Goal: Entertainment & Leisure: Consume media (video, audio)

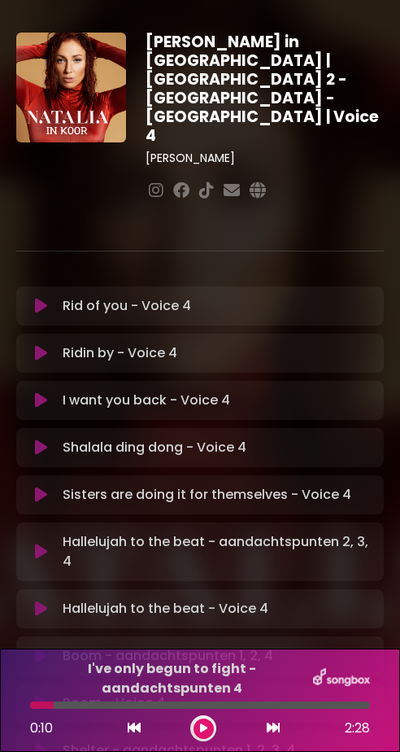
click at [37, 487] on icon at bounding box center [41, 495] width 12 height 16
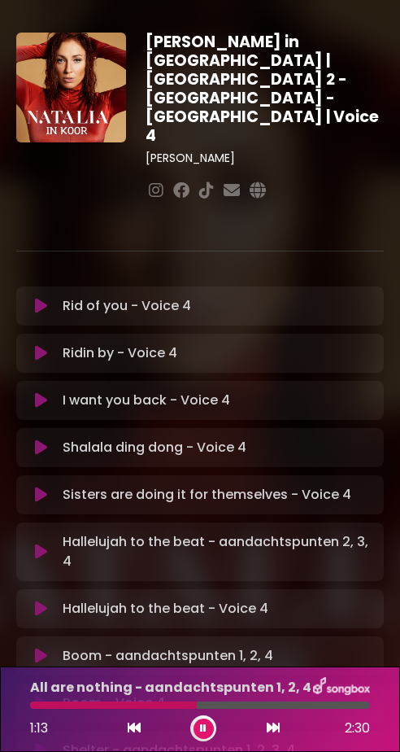
click at [37, 298] on icon at bounding box center [41, 306] width 12 height 16
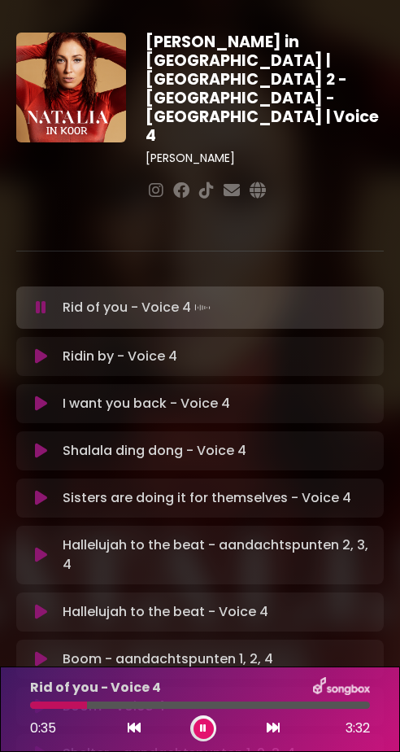
click at [42, 490] on icon at bounding box center [41, 498] width 12 height 16
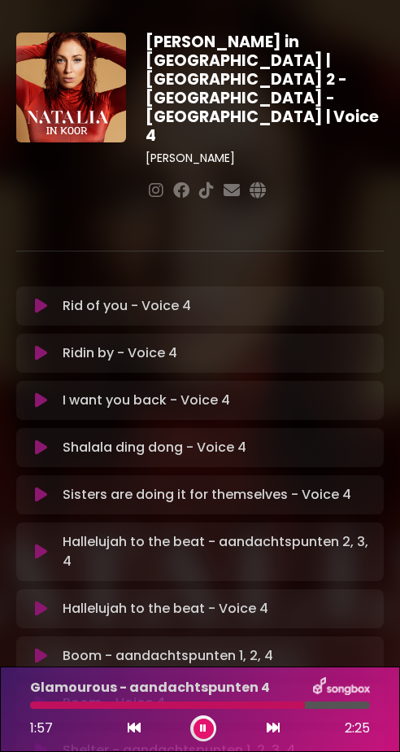
click at [37, 487] on icon at bounding box center [41, 495] width 12 height 16
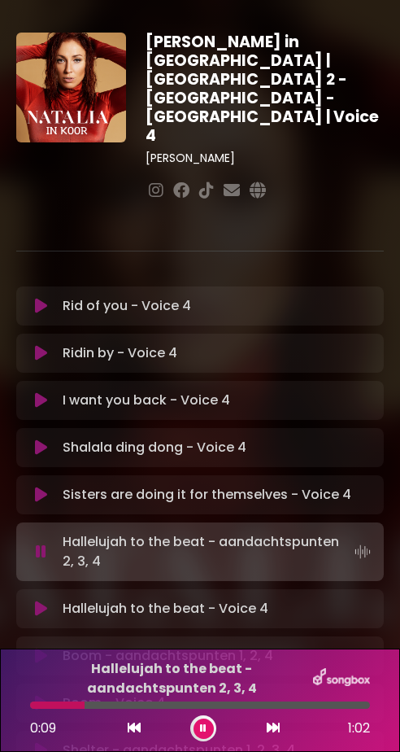
click at [35, 487] on icon at bounding box center [41, 495] width 12 height 16
click at [28, 487] on button at bounding box center [41, 495] width 30 height 16
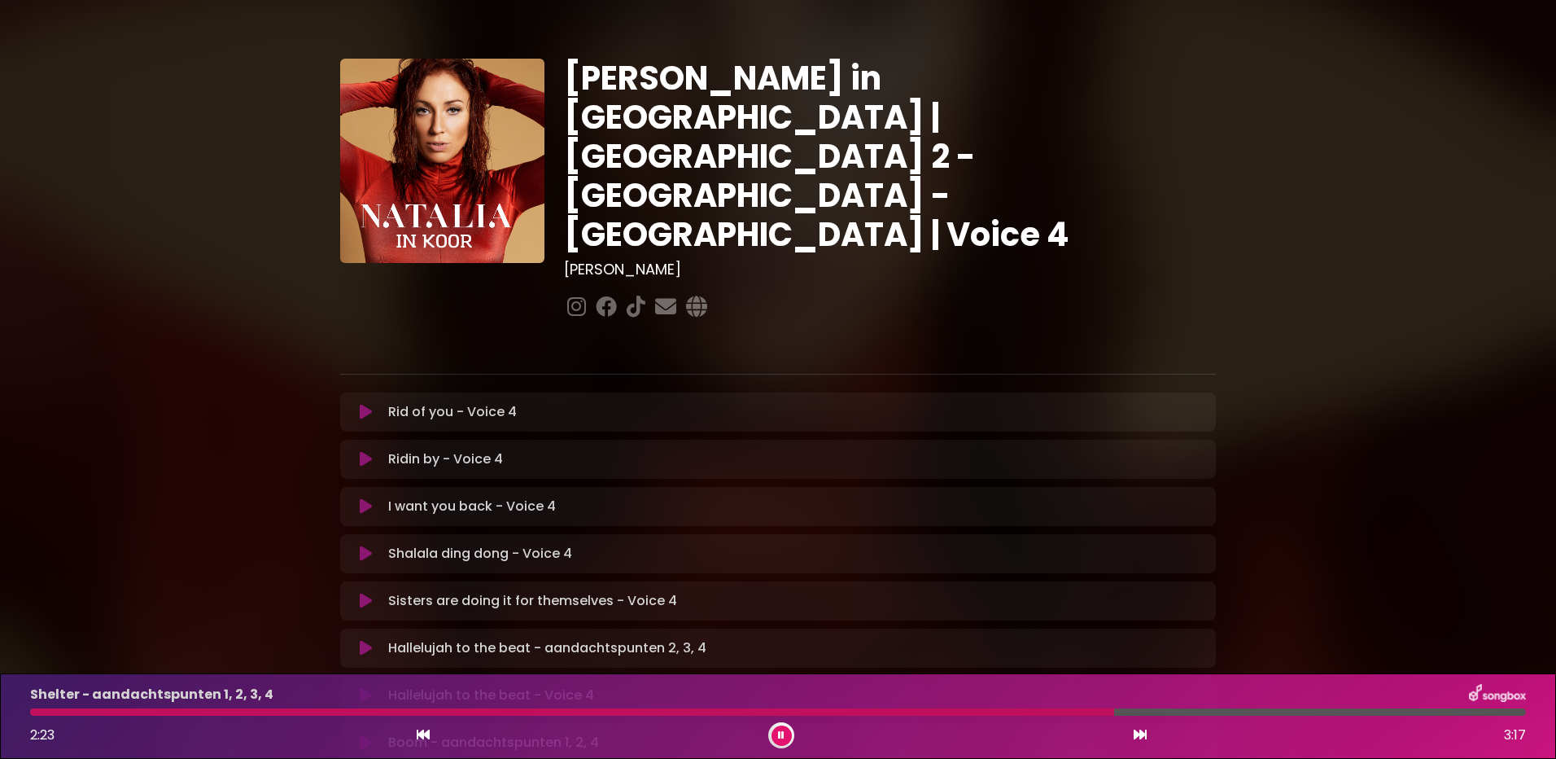
click at [362, 593] on icon at bounding box center [366, 601] width 12 height 16
click at [367, 593] on icon at bounding box center [366, 601] width 12 height 16
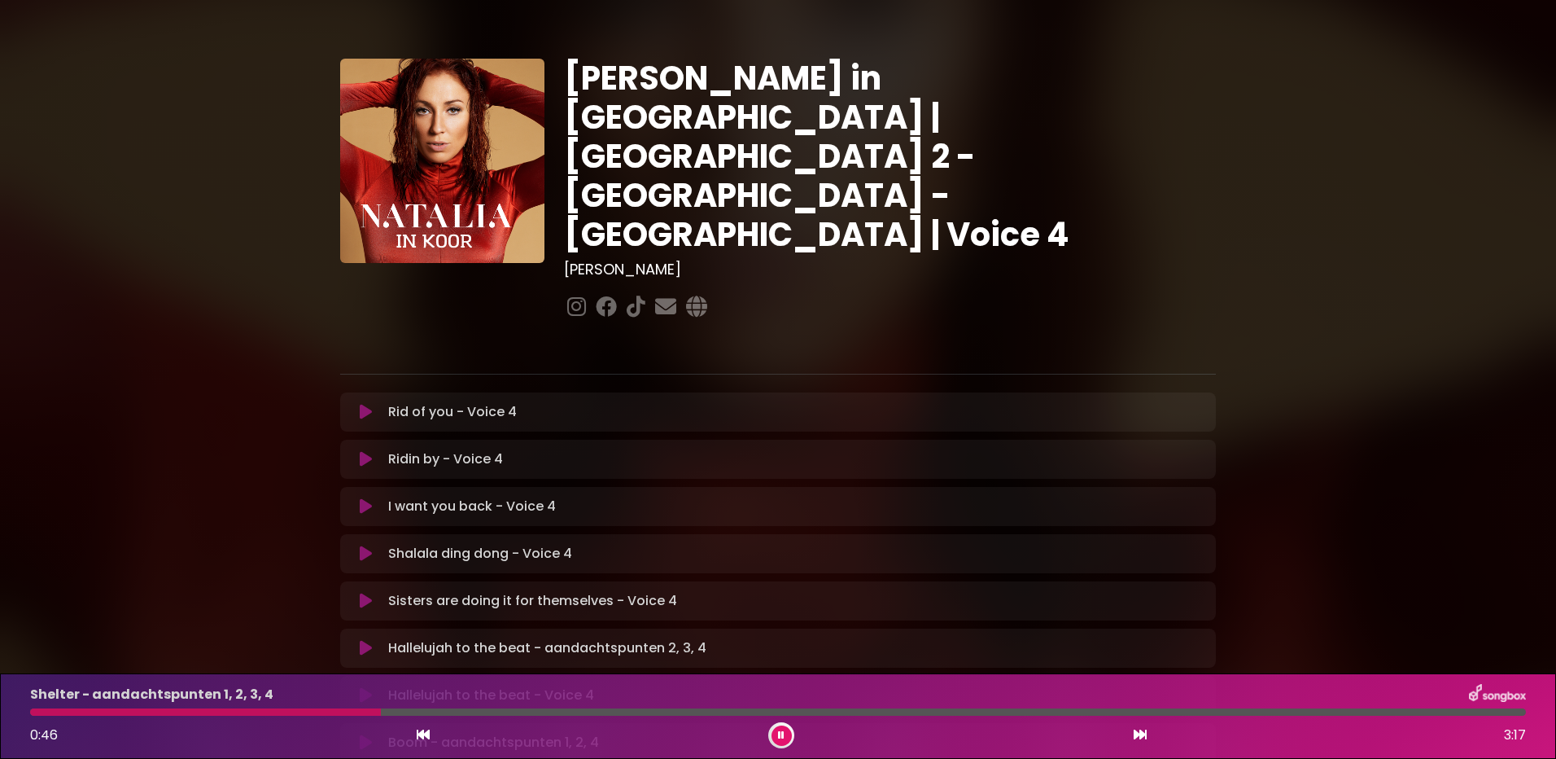
click at [365, 593] on icon at bounding box center [366, 601] width 12 height 16
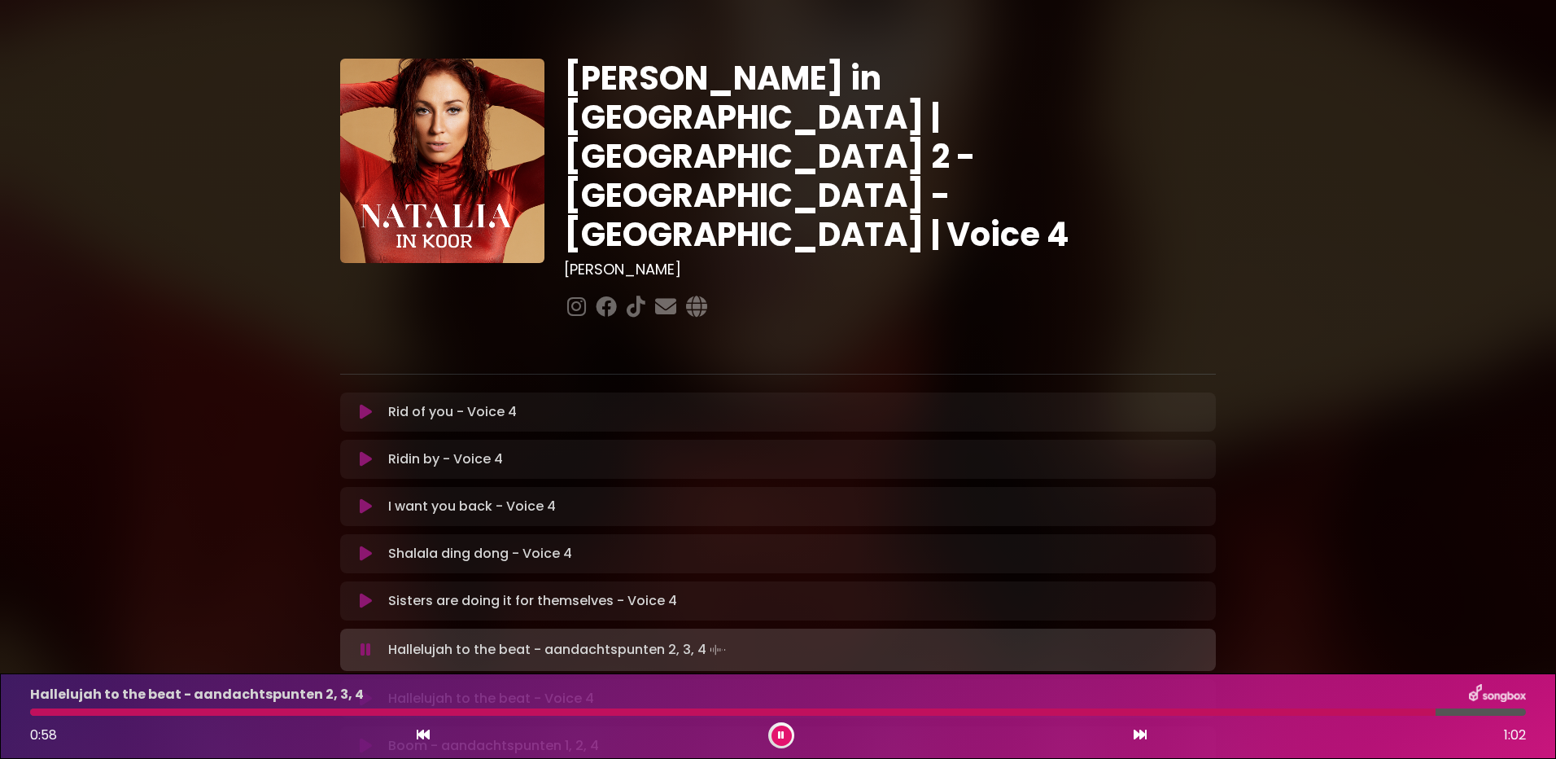
click at [370, 593] on icon at bounding box center [366, 601] width 12 height 16
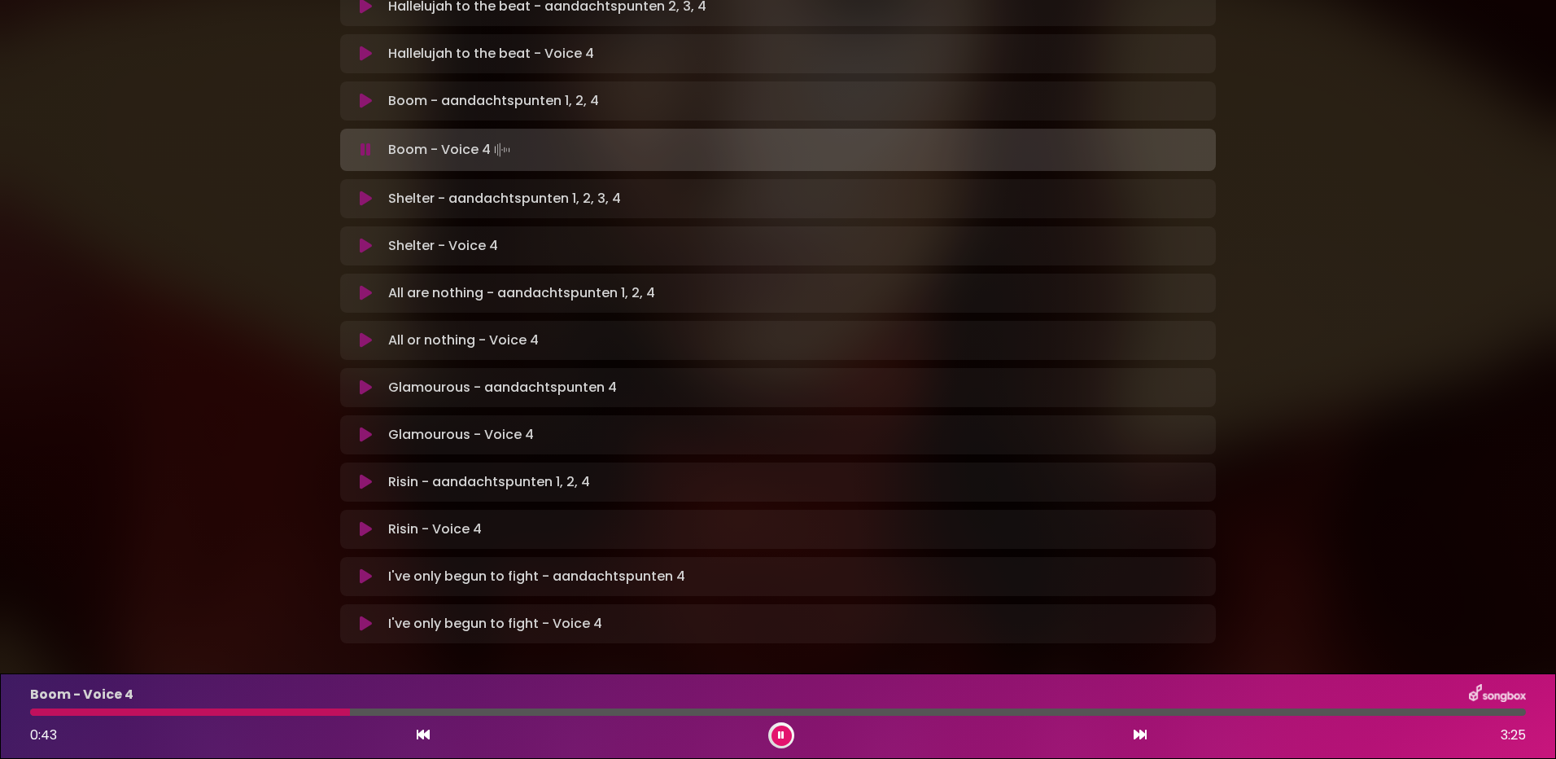
scroll to position [651, 0]
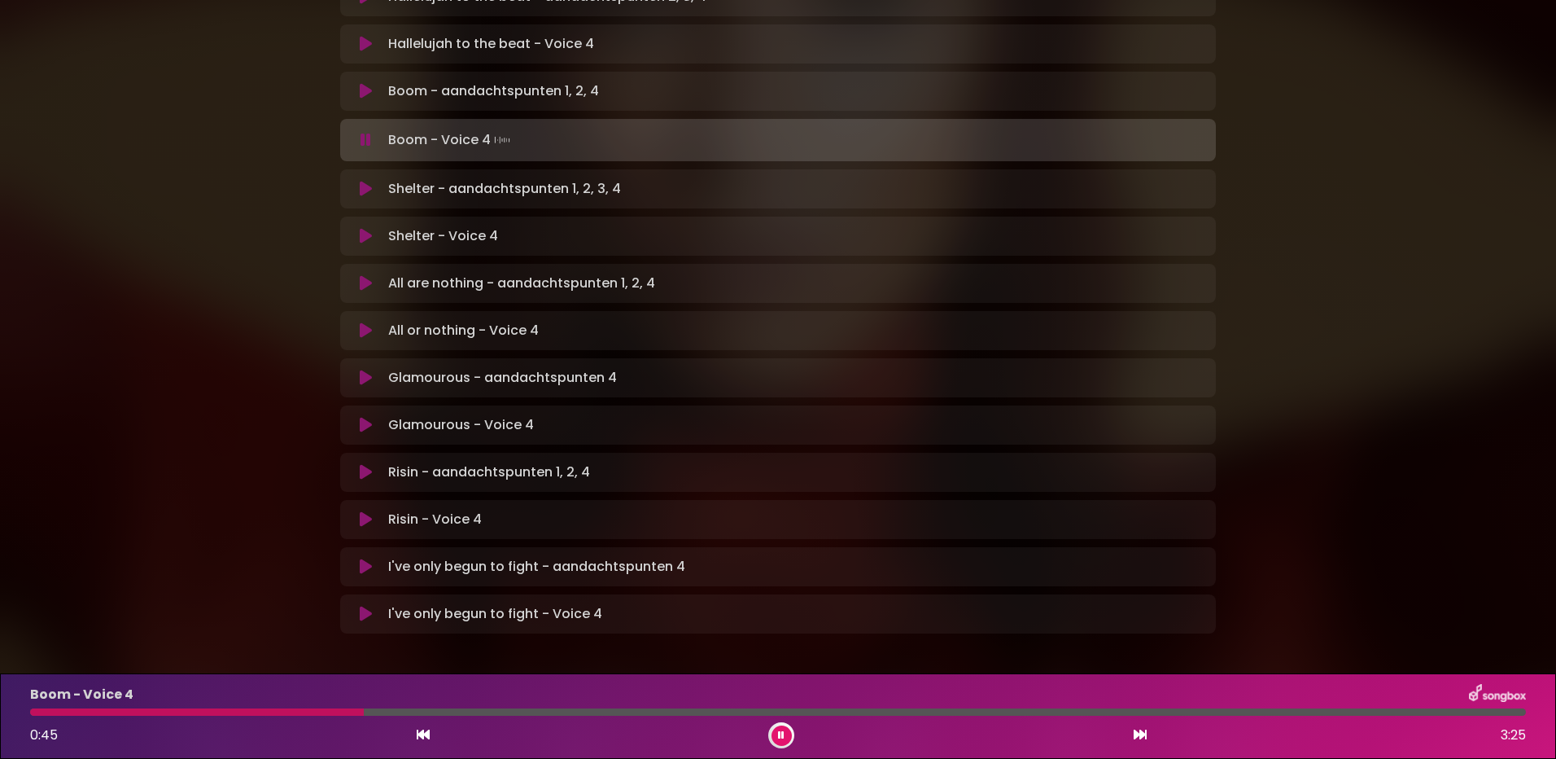
click at [364, 511] on icon at bounding box center [366, 519] width 12 height 16
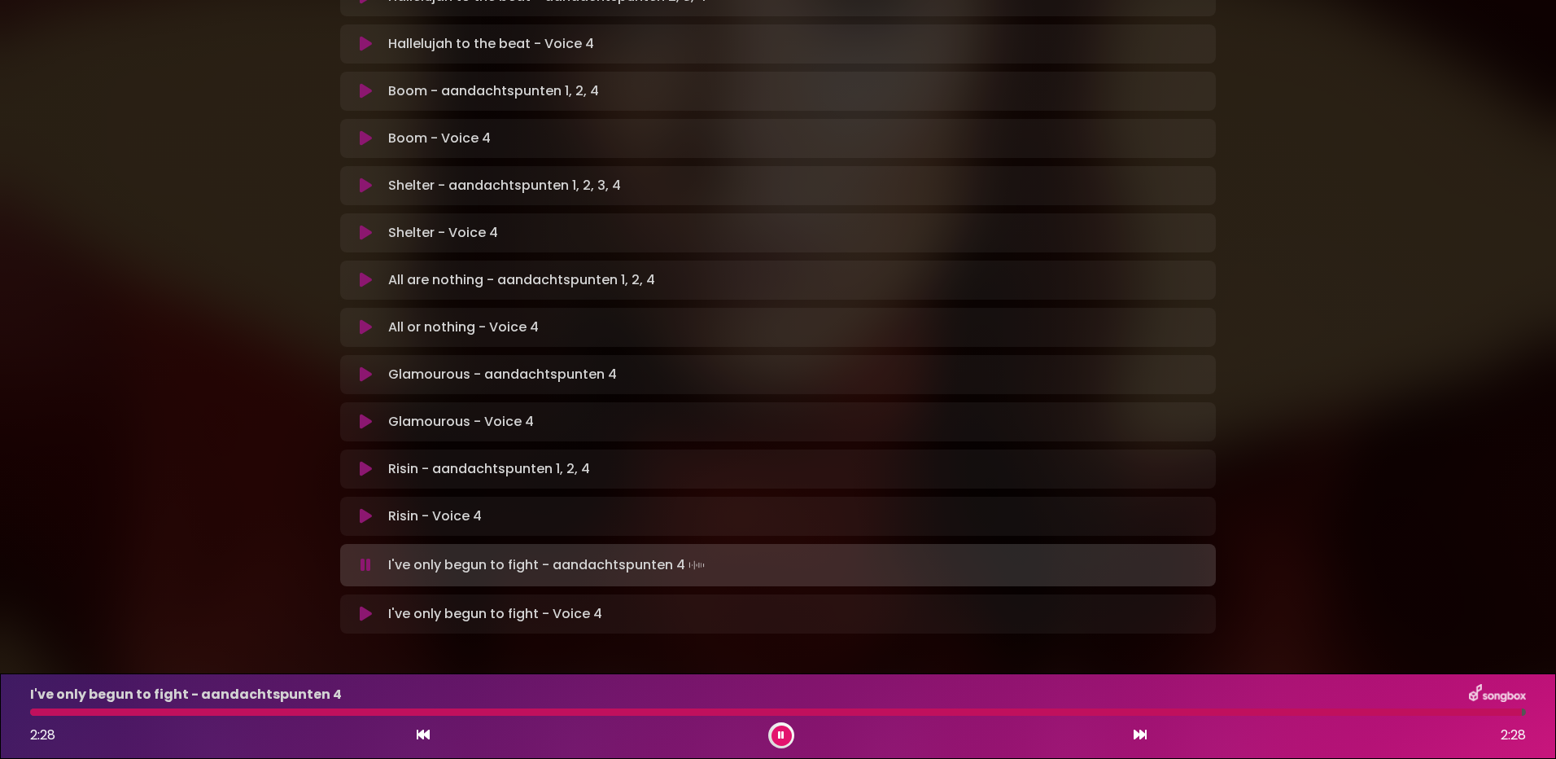
click at [369, 508] on icon at bounding box center [366, 516] width 12 height 16
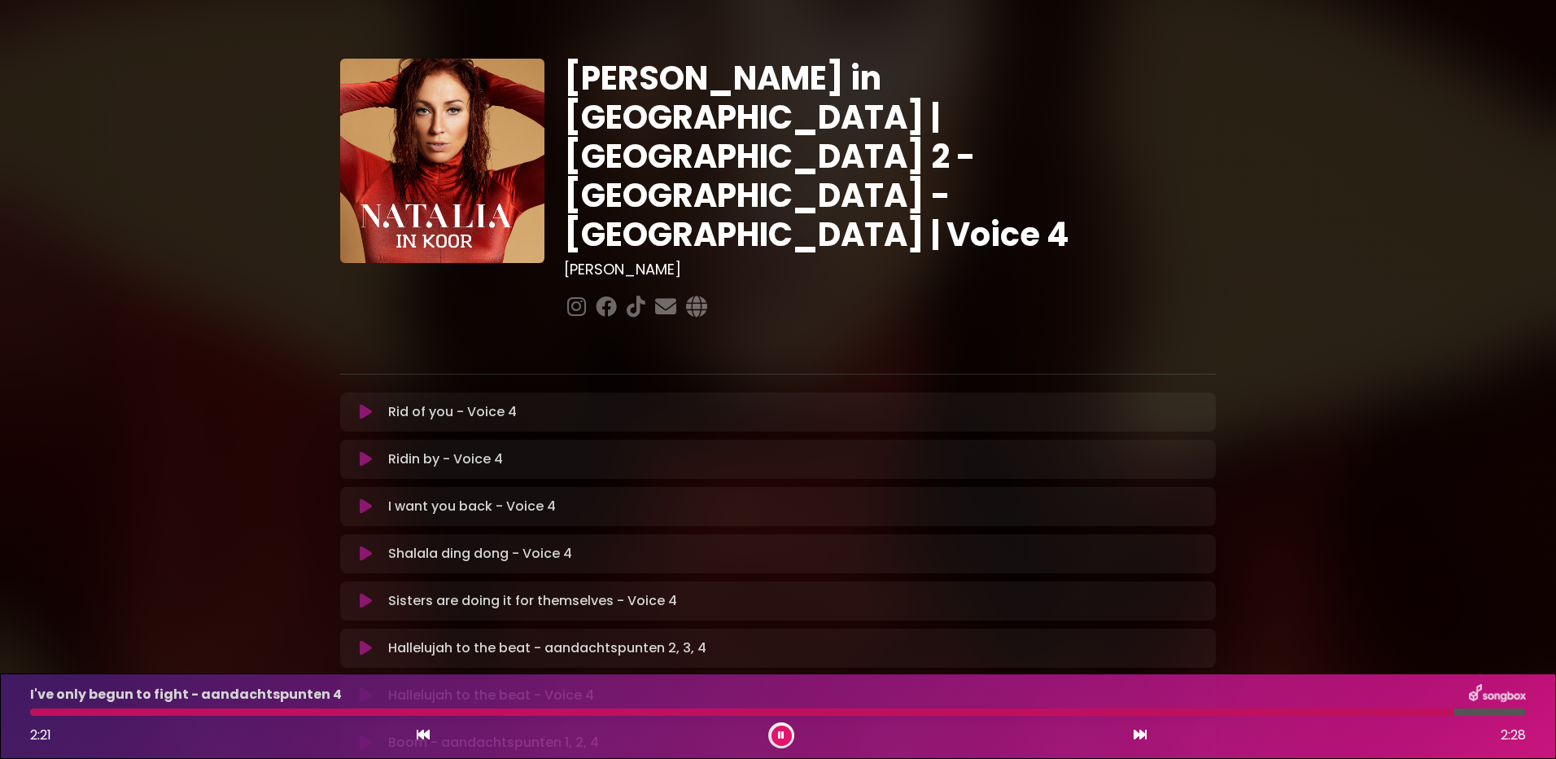
drag, startPoint x: 362, startPoint y: 356, endPoint x: 372, endPoint y: 365, distance: 13.2
click at [363, 404] on icon at bounding box center [366, 412] width 12 height 16
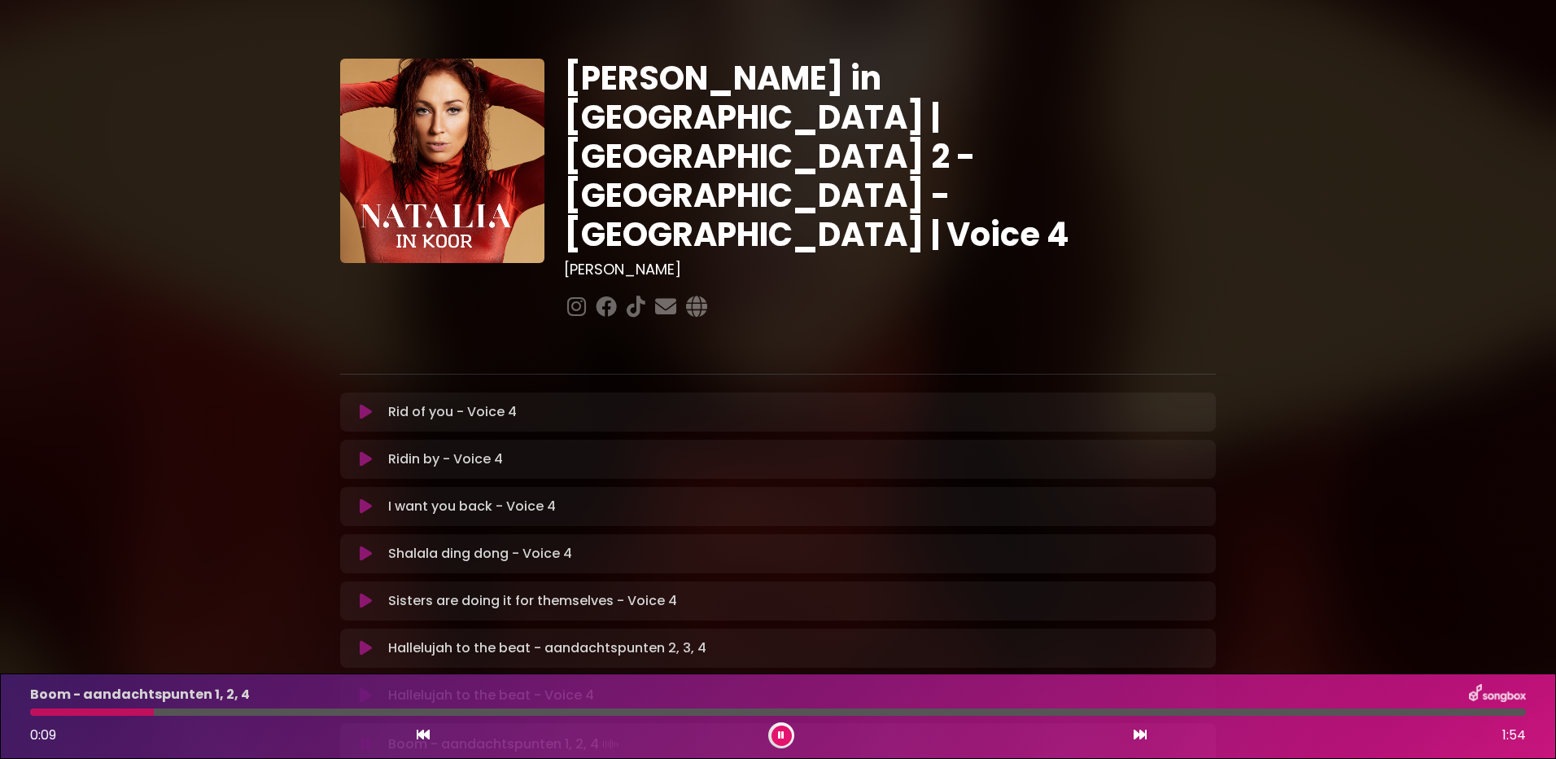
click at [360, 593] on icon at bounding box center [366, 601] width 12 height 16
click at [361, 404] on icon at bounding box center [366, 412] width 12 height 16
click at [367, 404] on icon at bounding box center [366, 412] width 12 height 16
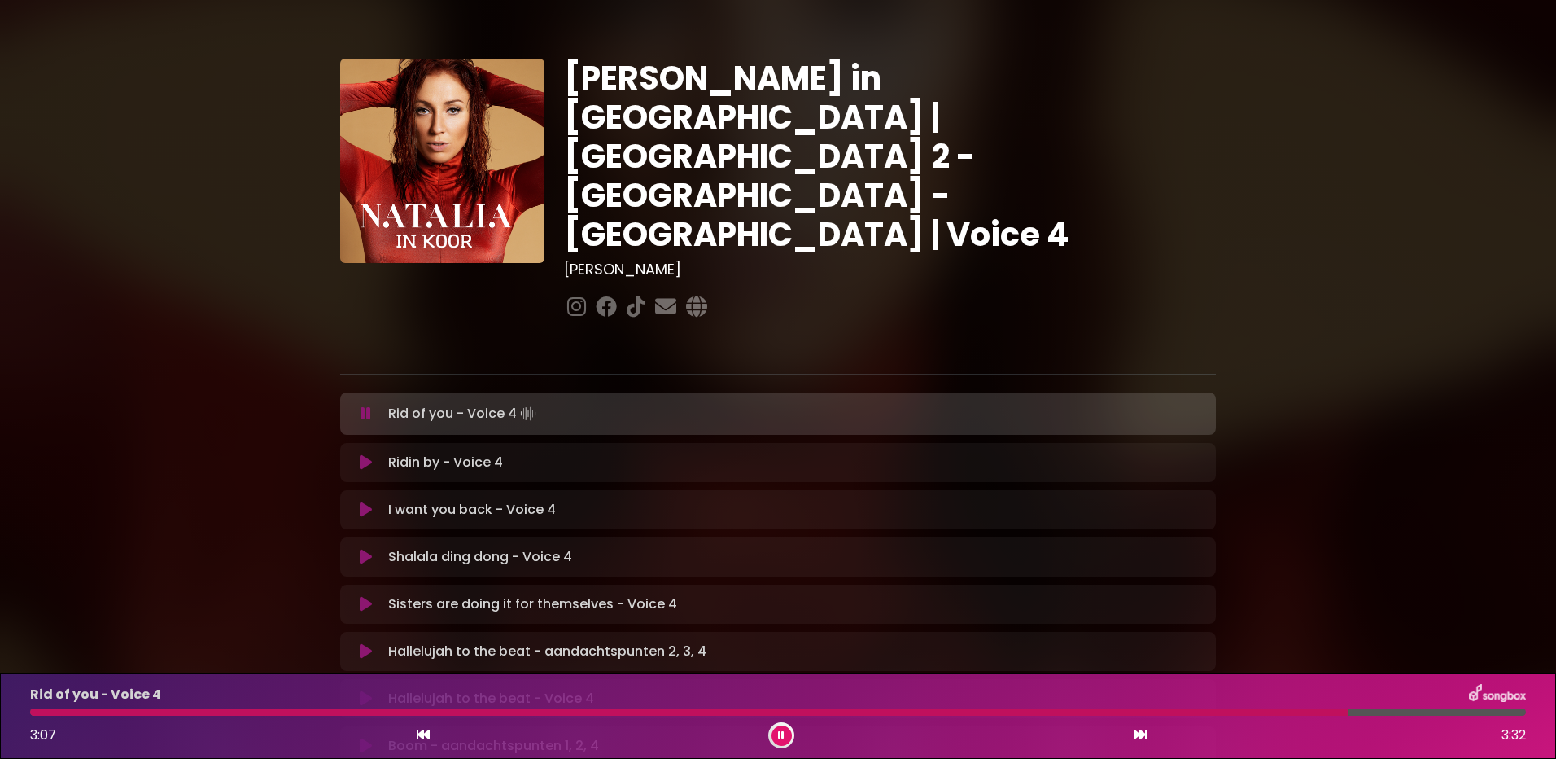
click at [772, 733] on button at bounding box center [782, 735] width 20 height 20
